Goal: Task Accomplishment & Management: Complete application form

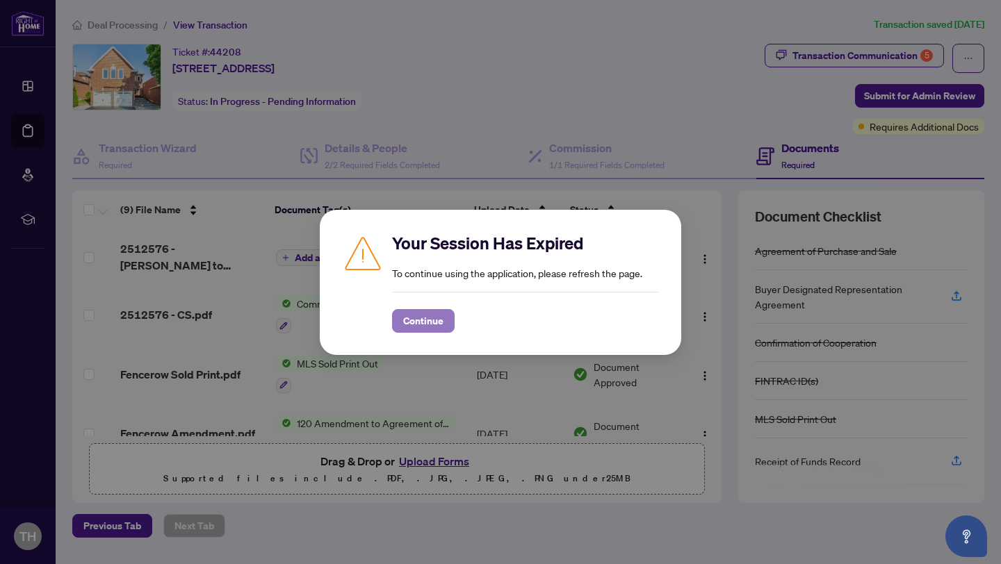
click at [416, 322] on span "Continue" at bounding box center [423, 321] width 40 height 22
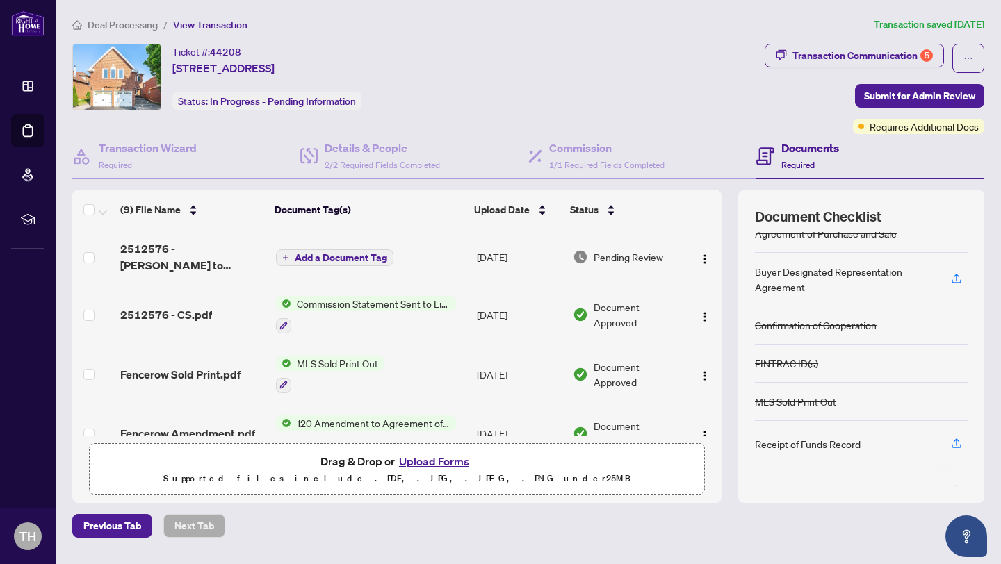
scroll to position [13, 0]
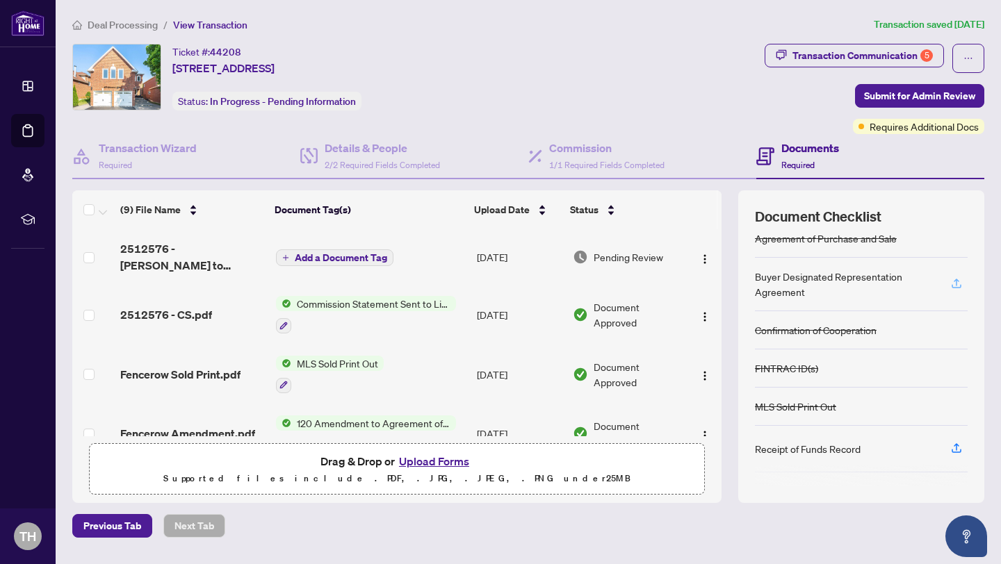
click at [958, 286] on icon "button" at bounding box center [956, 283] width 13 height 13
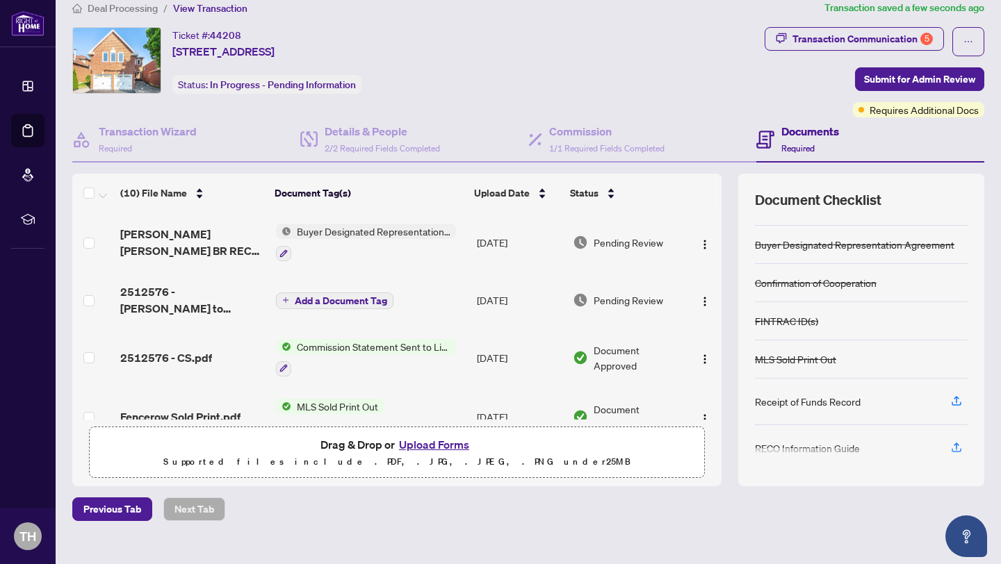
scroll to position [81, 0]
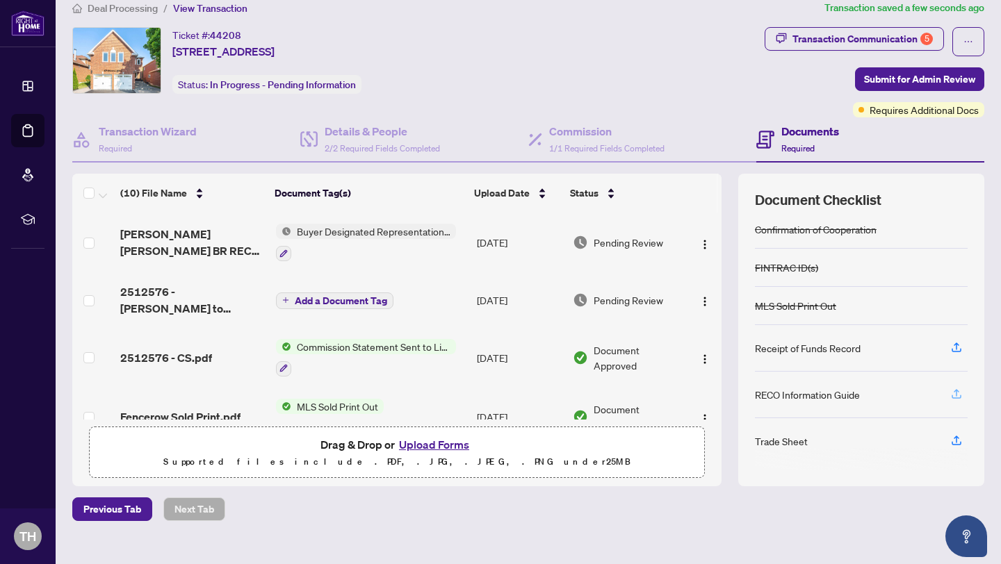
click at [961, 392] on icon "button" at bounding box center [956, 394] width 13 height 13
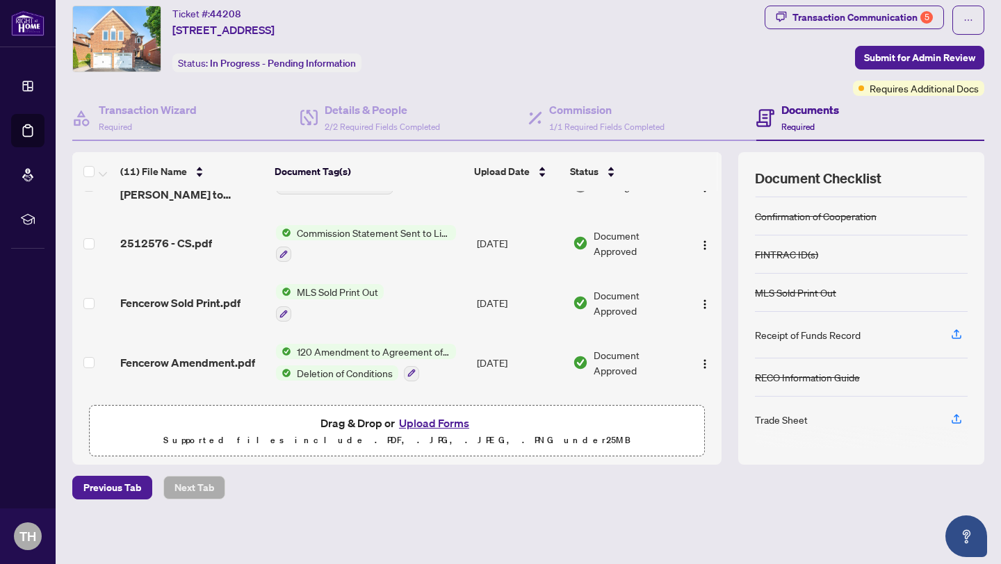
scroll to position [0, 0]
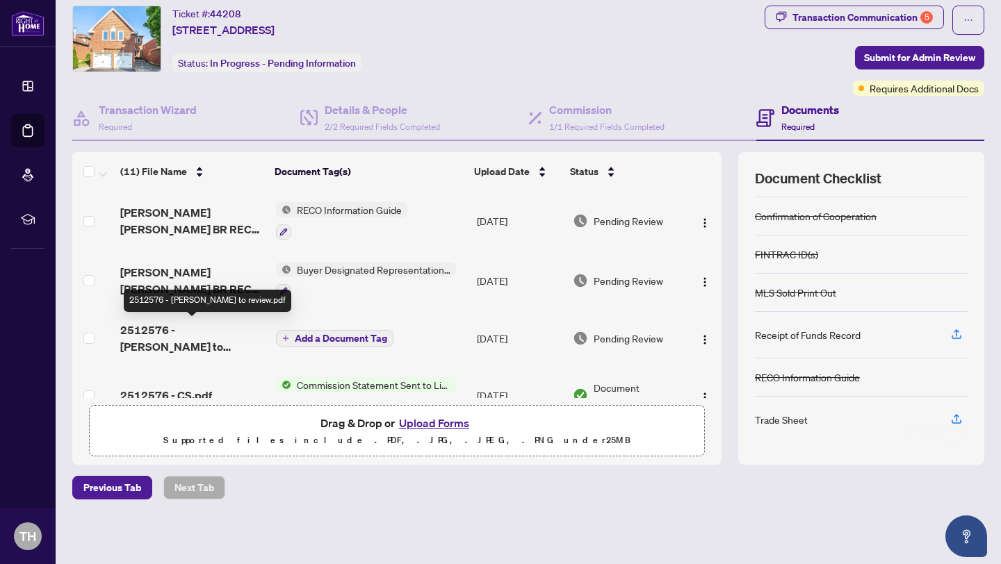
click at [181, 331] on span "2512576 - [PERSON_NAME] to review.pdf" at bounding box center [192, 338] width 145 height 33
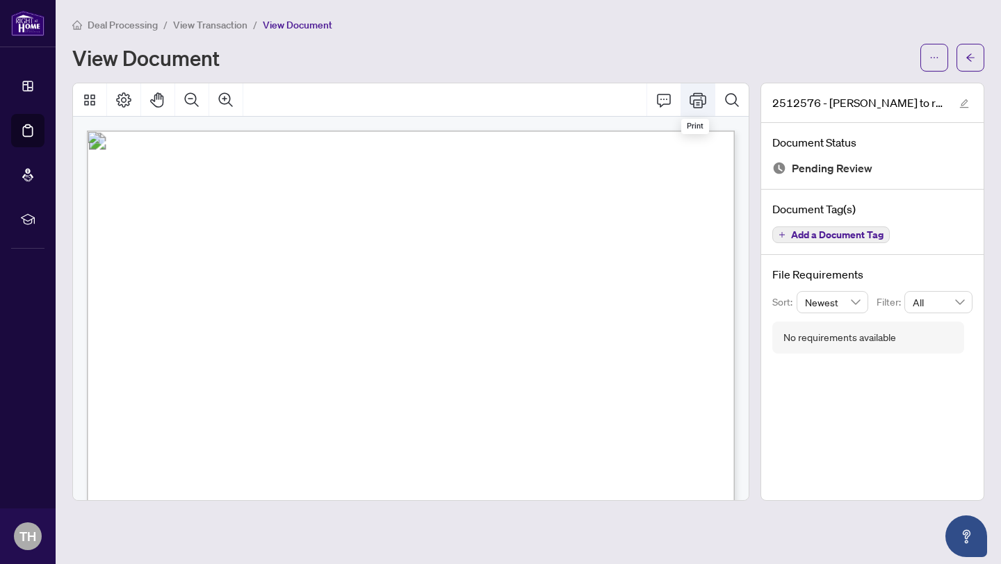
click at [698, 99] on icon "Print" at bounding box center [697, 100] width 17 height 17
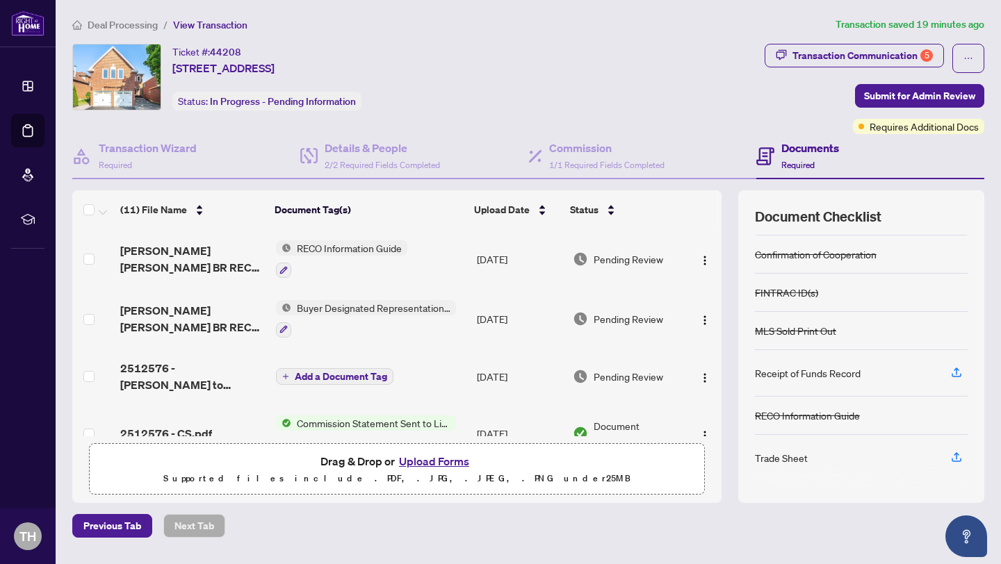
scroll to position [19, 0]
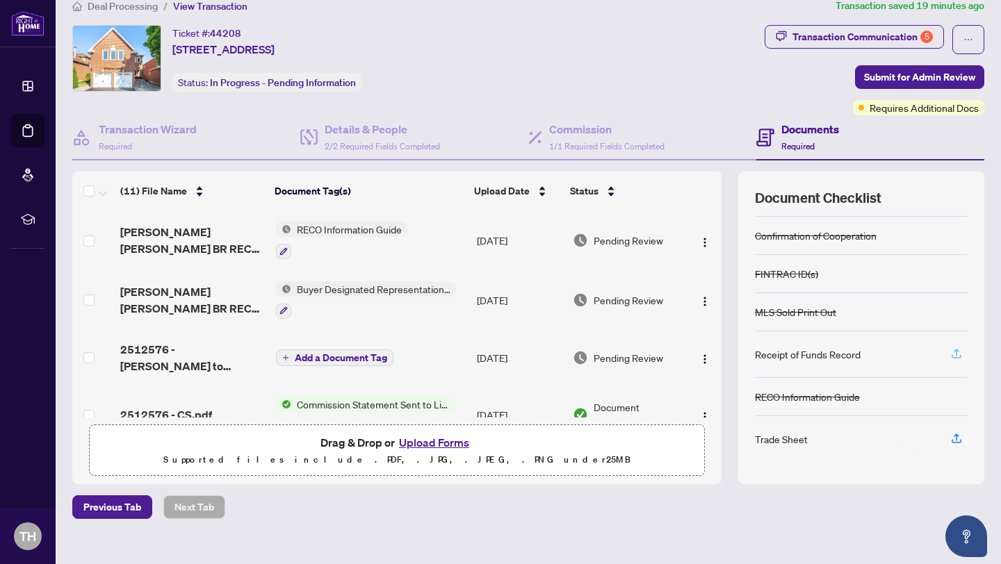
click at [955, 356] on icon "button" at bounding box center [956, 353] width 13 height 13
click at [959, 350] on icon "button" at bounding box center [956, 353] width 13 height 13
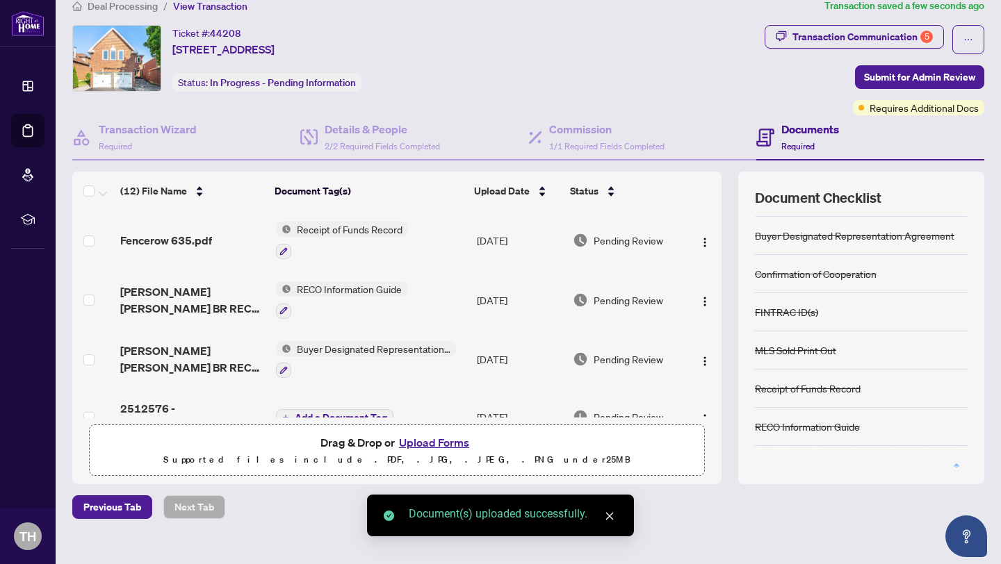
scroll to position [65, 0]
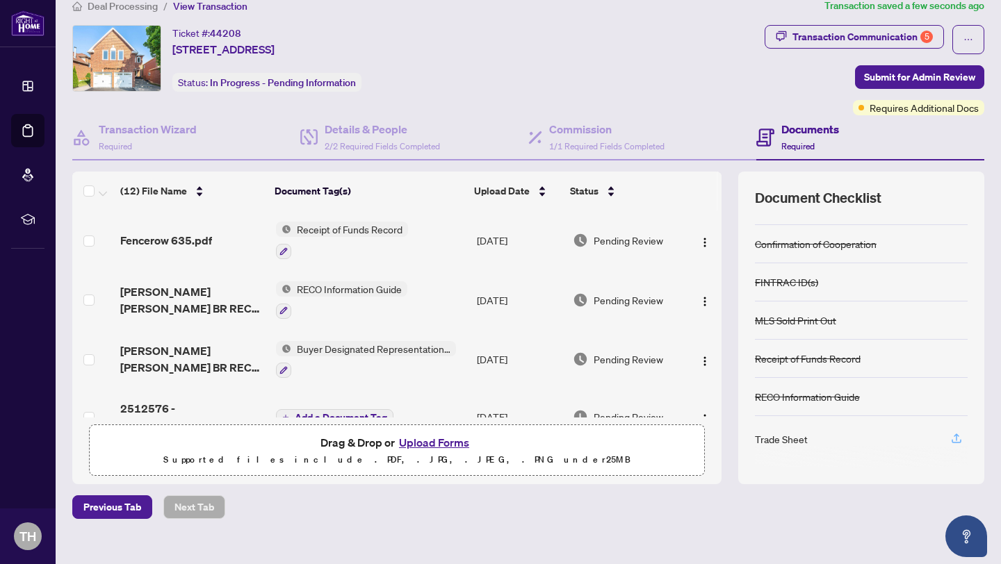
click at [953, 441] on icon "button" at bounding box center [956, 438] width 13 height 13
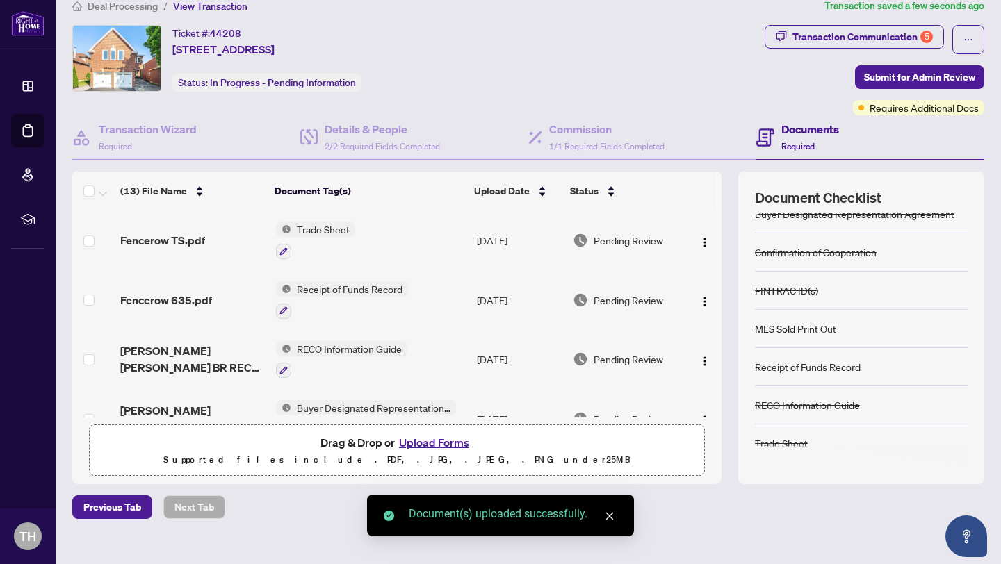
scroll to position [38, 0]
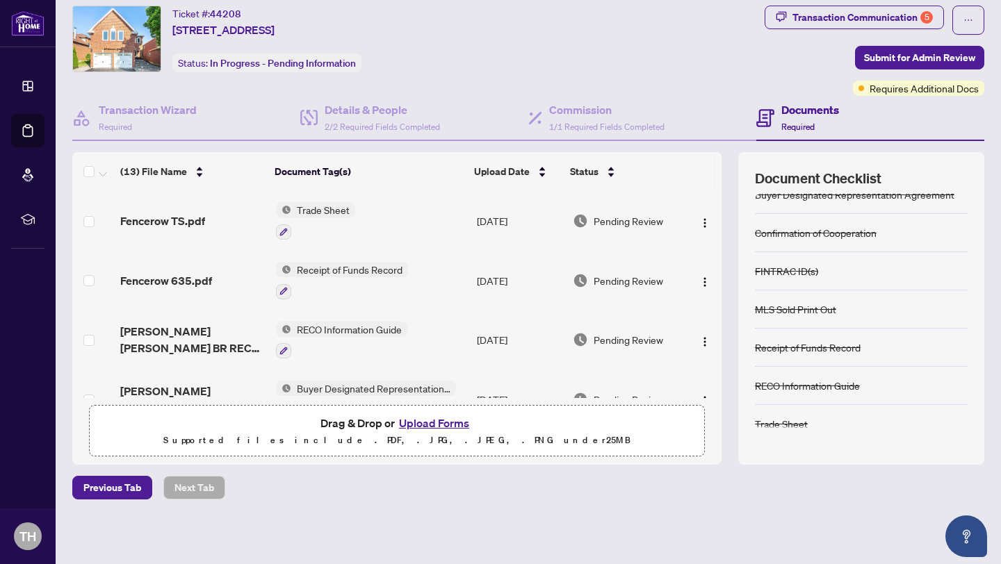
click at [441, 423] on button "Upload Forms" at bounding box center [434, 423] width 79 height 18
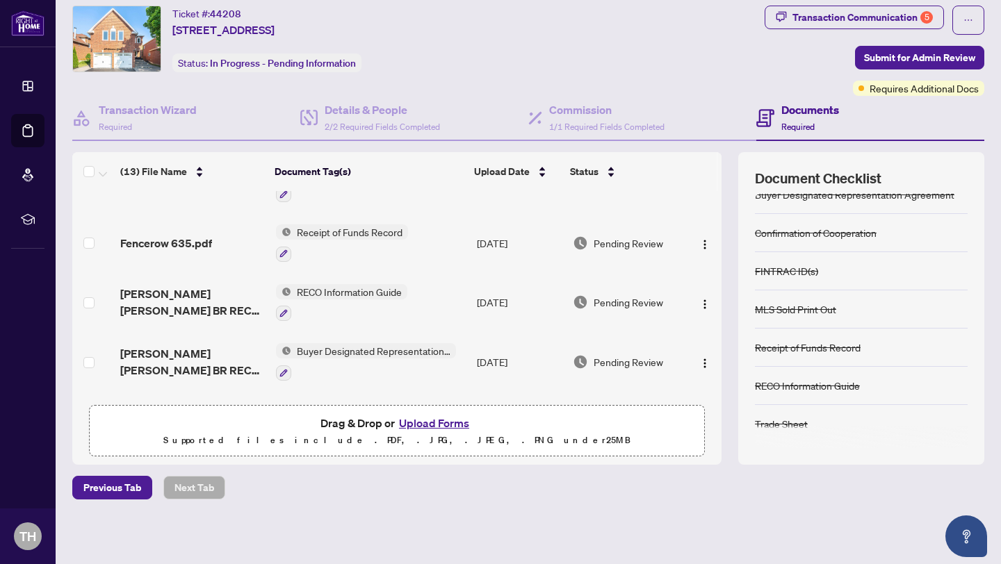
scroll to position [42, 0]
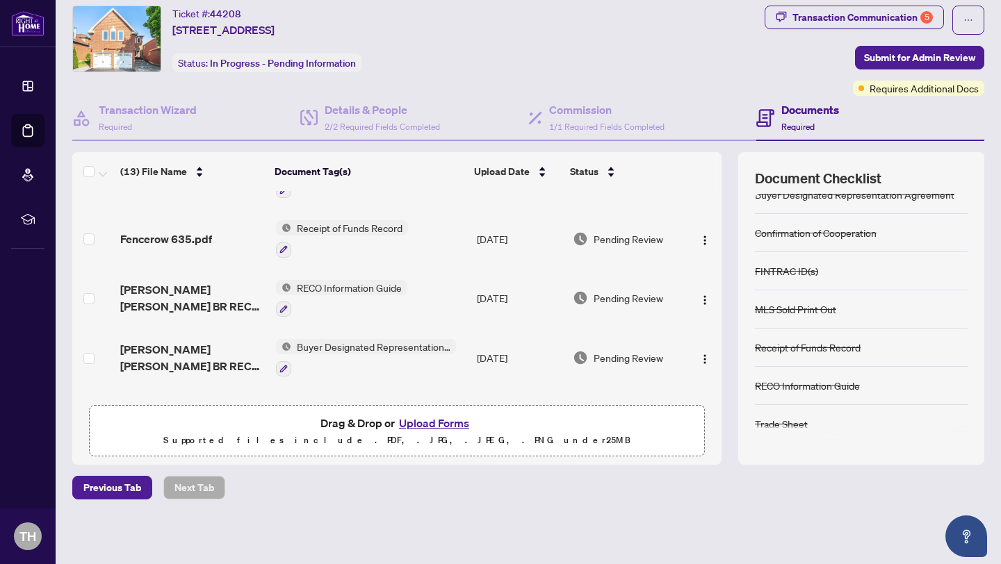
click at [432, 424] on button "Upload Forms" at bounding box center [434, 423] width 79 height 18
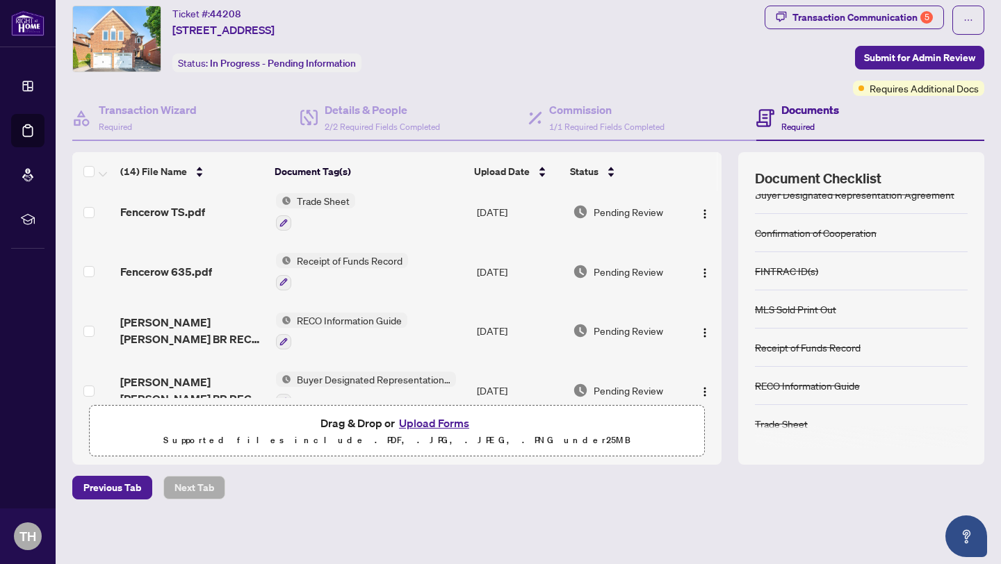
scroll to position [0, 0]
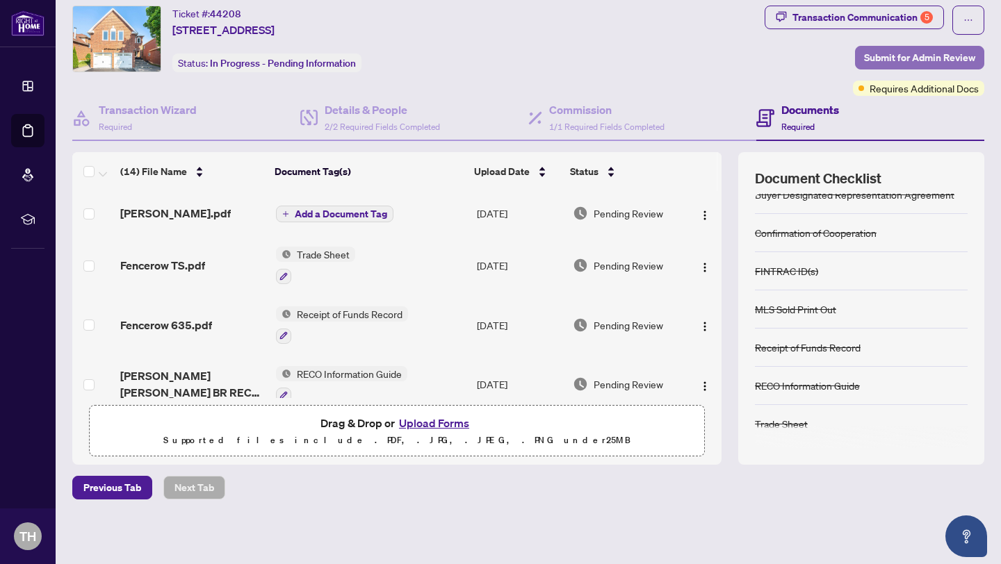
click at [893, 57] on span "Submit for Admin Review" at bounding box center [919, 58] width 111 height 22
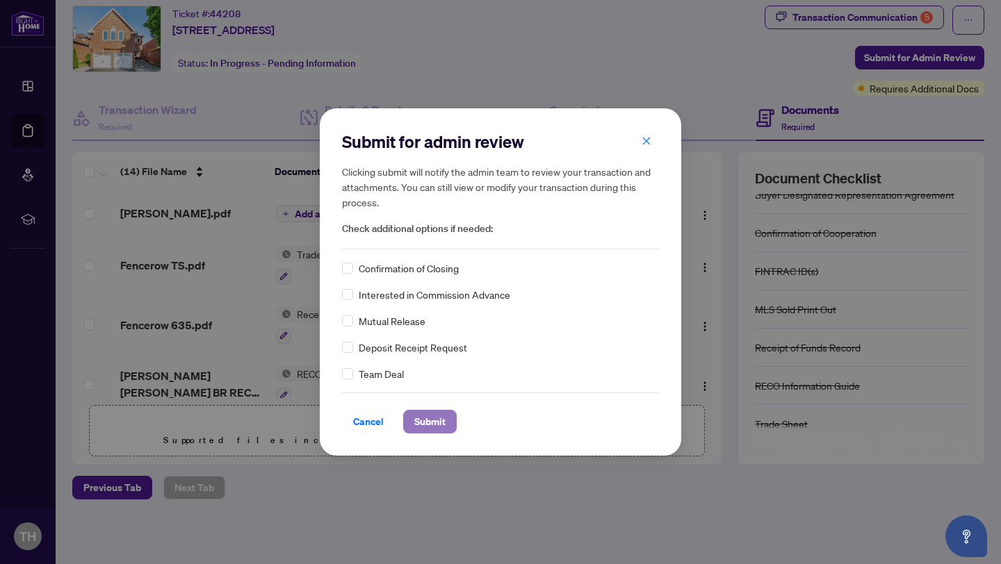
click at [431, 424] on span "Submit" at bounding box center [429, 422] width 31 height 22
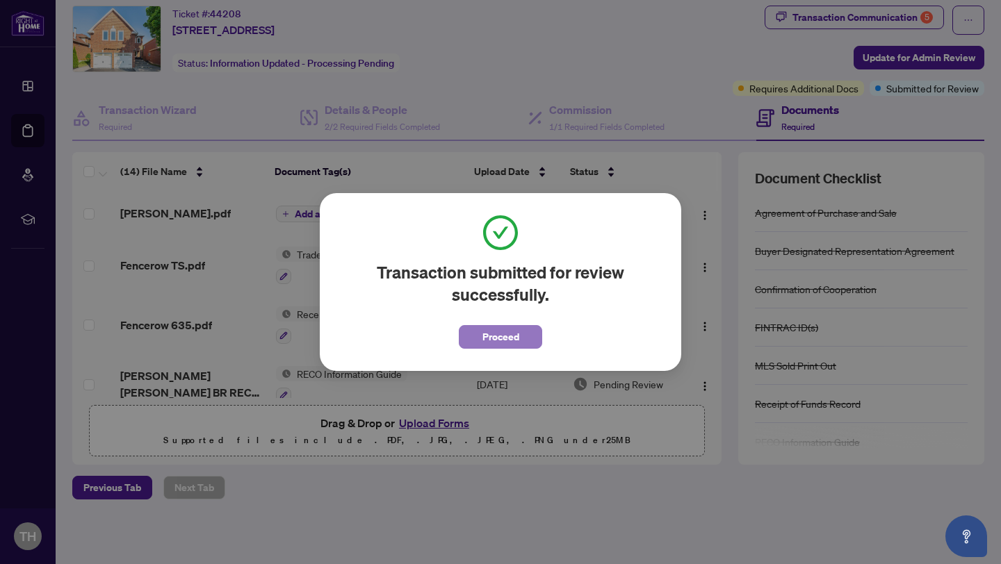
click at [493, 336] on span "Proceed" at bounding box center [500, 337] width 37 height 22
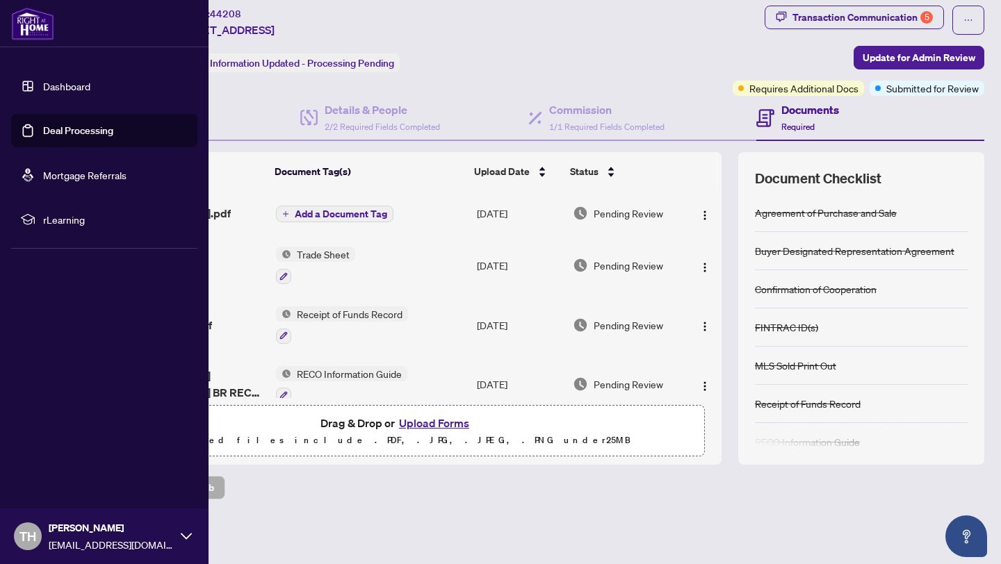
click at [67, 136] on link "Deal Processing" at bounding box center [78, 130] width 70 height 13
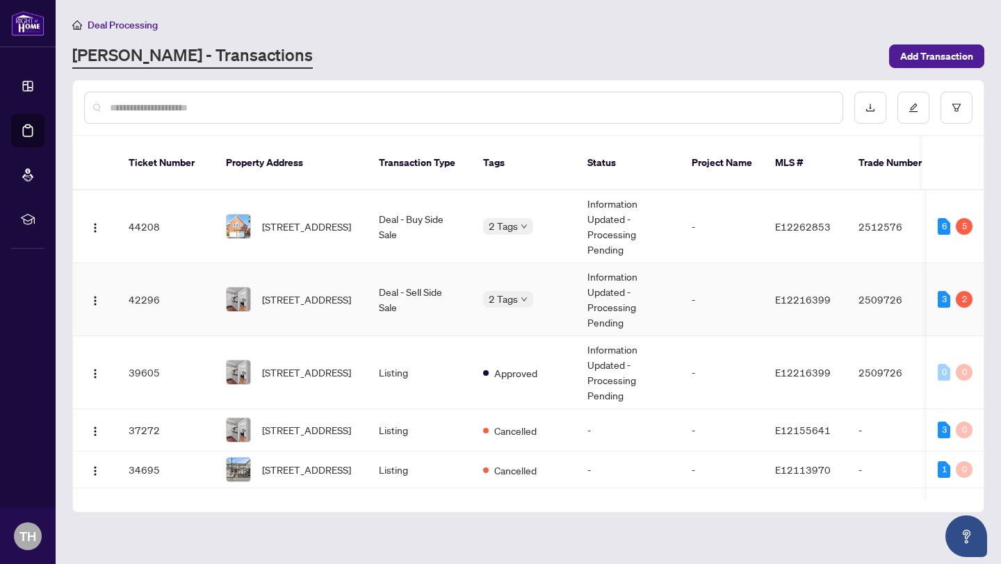
click at [402, 291] on td "Deal - Sell Side Sale" at bounding box center [420, 299] width 104 height 73
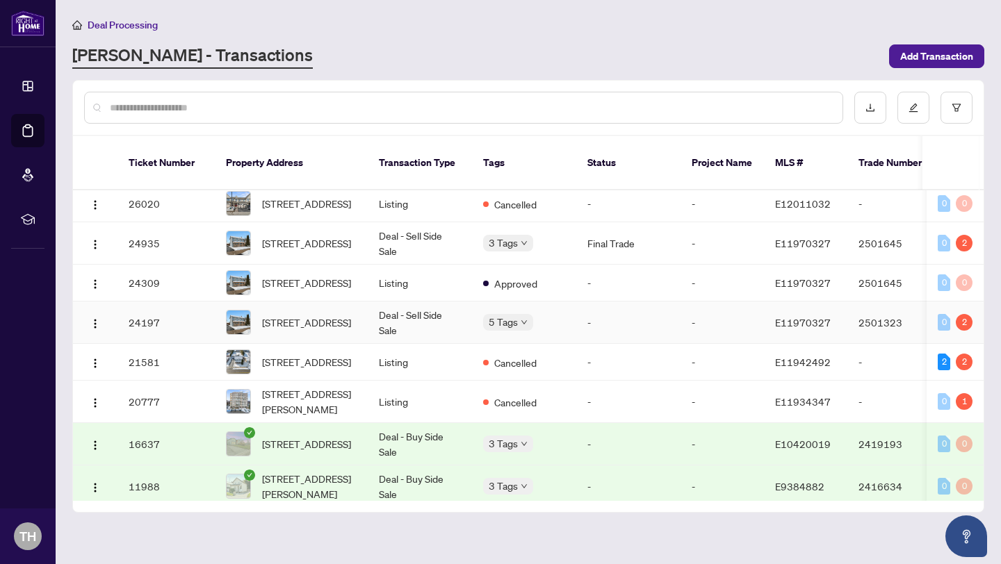
scroll to position [418, 0]
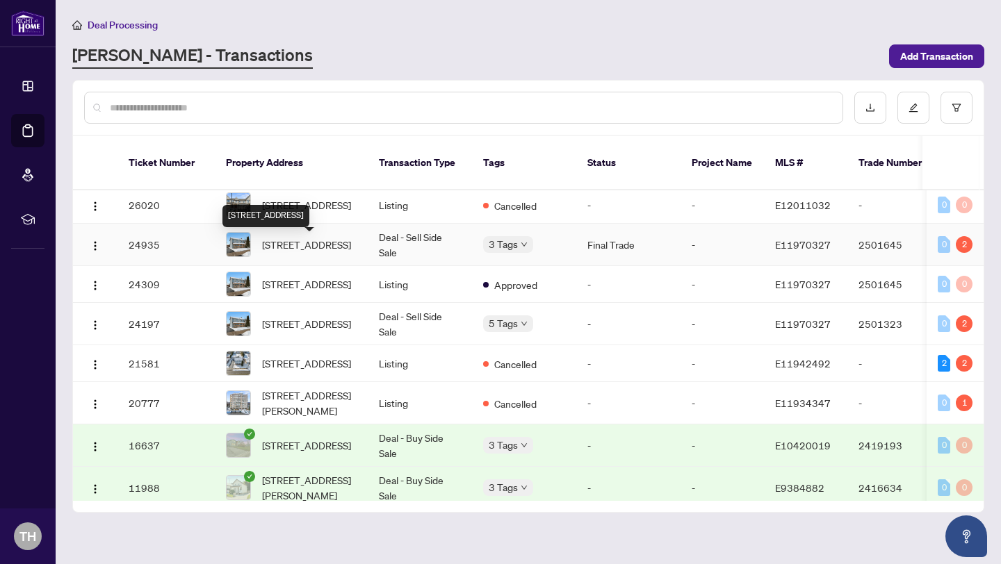
click at [338, 252] on span "[STREET_ADDRESS]" at bounding box center [306, 244] width 89 height 15
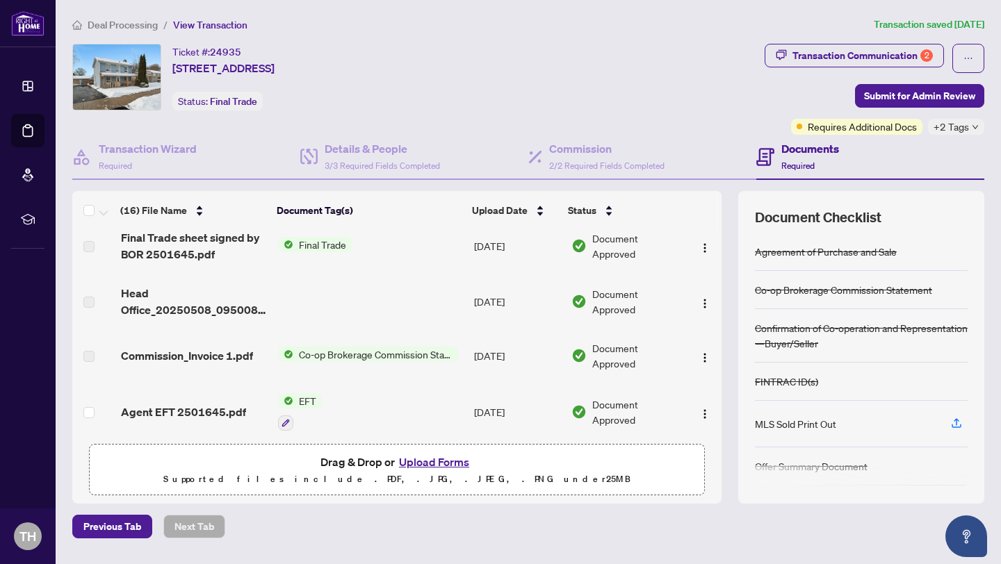
scroll to position [16, 0]
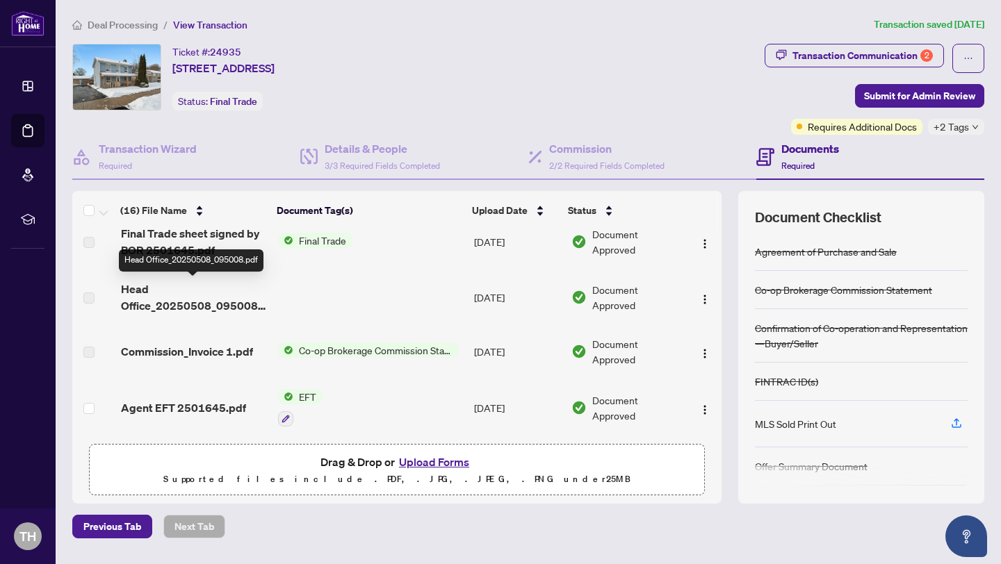
click at [138, 306] on span "Head Office_20250508_095008.pdf" at bounding box center [194, 297] width 146 height 33
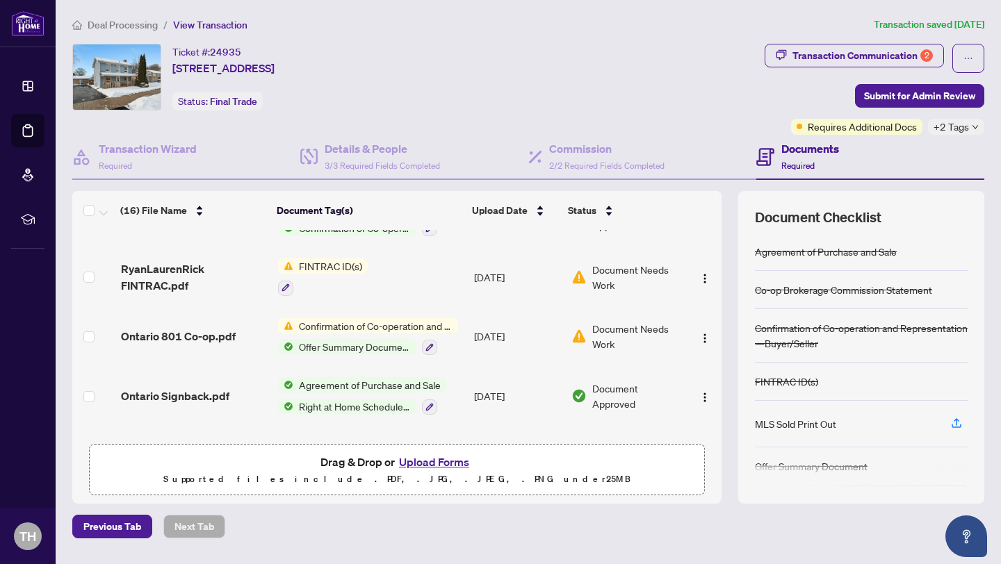
scroll to position [685, 0]
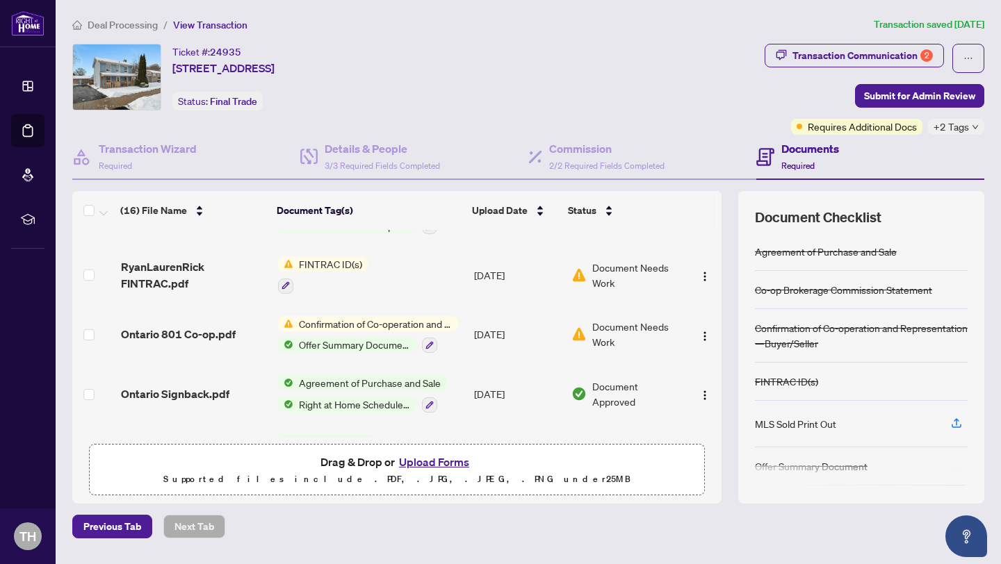
click at [338, 262] on span "FINTRAC ID(s)" at bounding box center [330, 263] width 74 height 15
click at [316, 331] on span "FINTRAC ID(s)" at bounding box center [297, 329] width 74 height 15
